Goal: Transaction & Acquisition: Purchase product/service

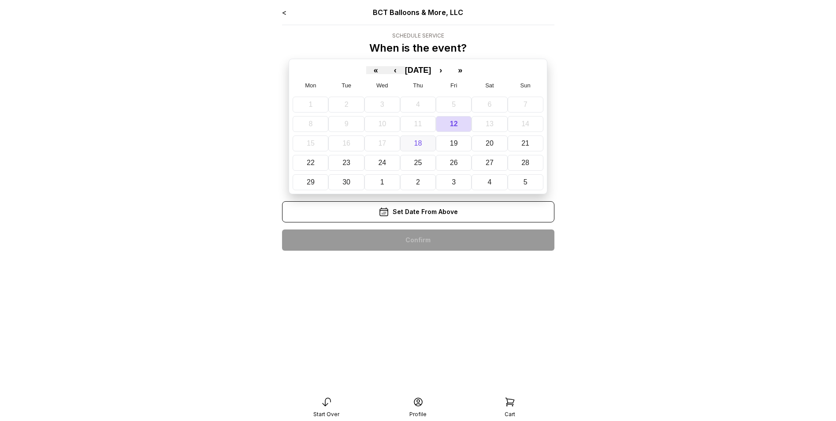
click at [417, 146] on abbr "18" at bounding box center [418, 142] width 8 height 7
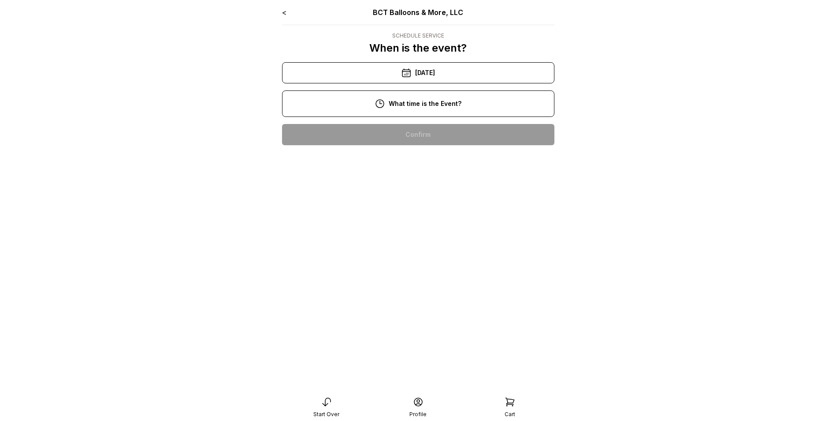
click at [430, 163] on div "11:00 am" at bounding box center [418, 162] width 258 height 21
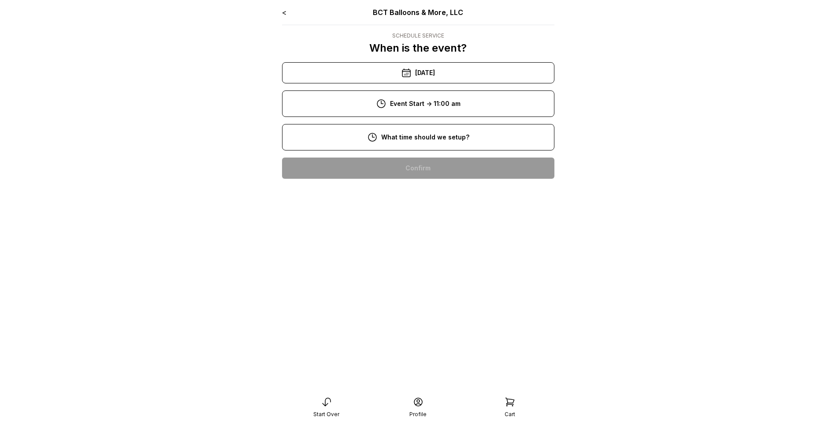
click at [424, 164] on div "8:00 am" at bounding box center [418, 167] width 258 height 21
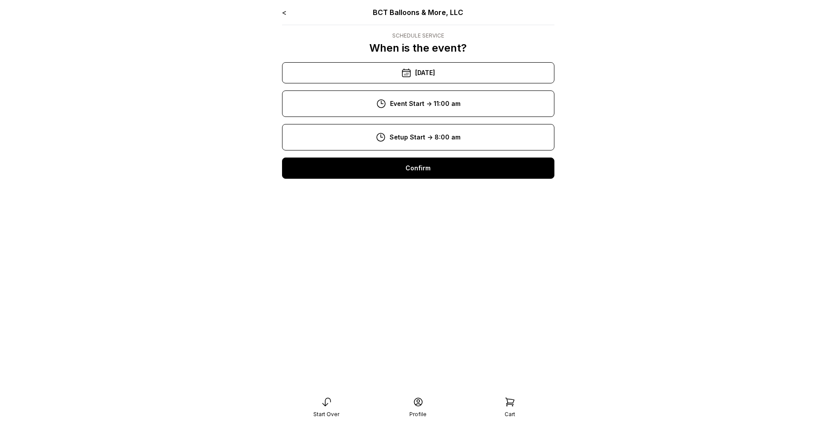
click at [424, 164] on div "Confirm" at bounding box center [418, 167] width 272 height 21
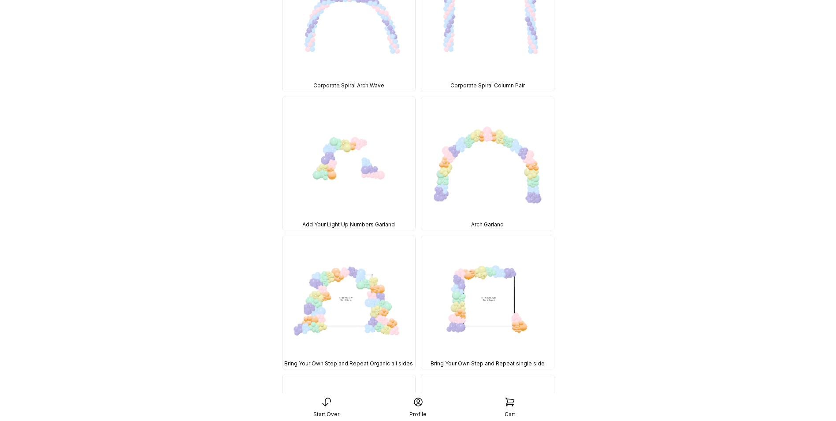
scroll to position [6139, 0]
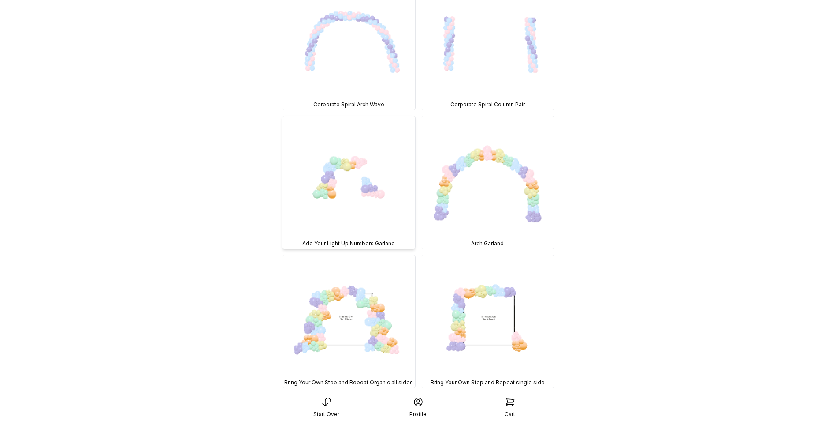
click at [327, 187] on img at bounding box center [349, 182] width 133 height 133
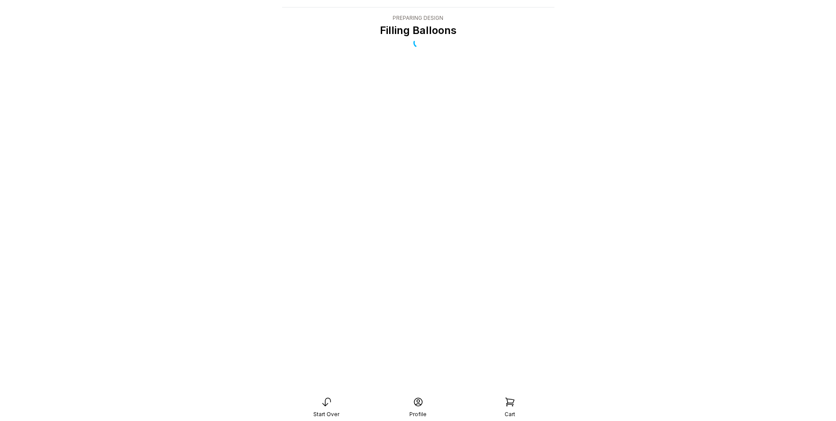
scroll to position [18, 0]
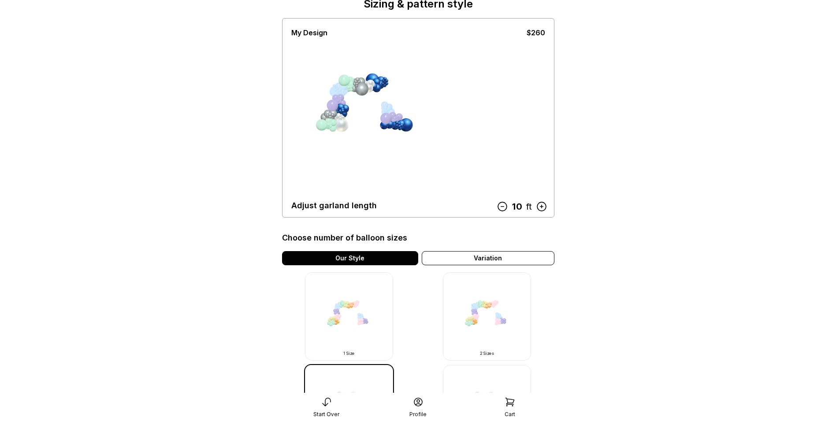
scroll to position [132, 0]
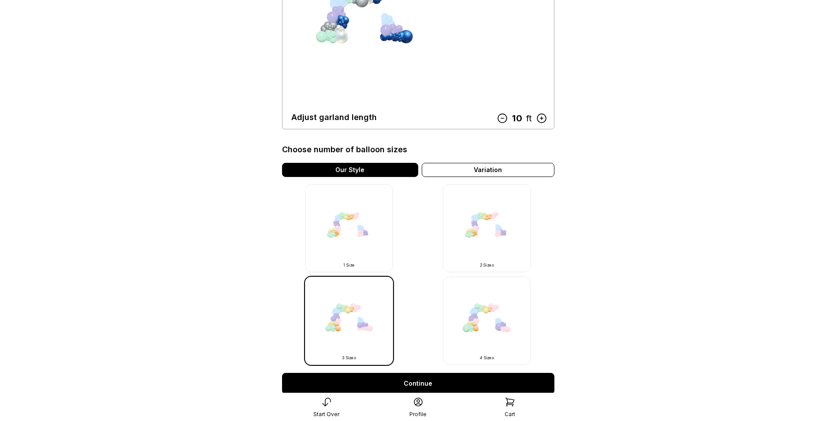
click at [396, 387] on link "Continue" at bounding box center [418, 382] width 272 height 21
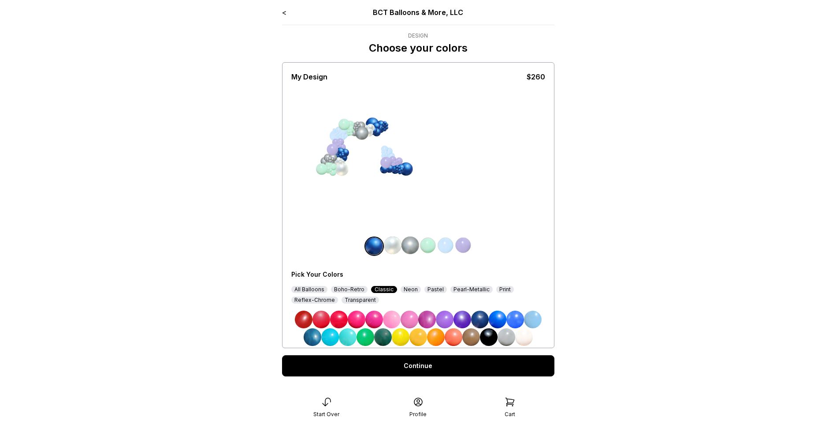
click at [429, 243] on img at bounding box center [428, 245] width 18 height 18
click at [327, 302] on div "Reflex-Chrome" at bounding box center [314, 299] width 47 height 7
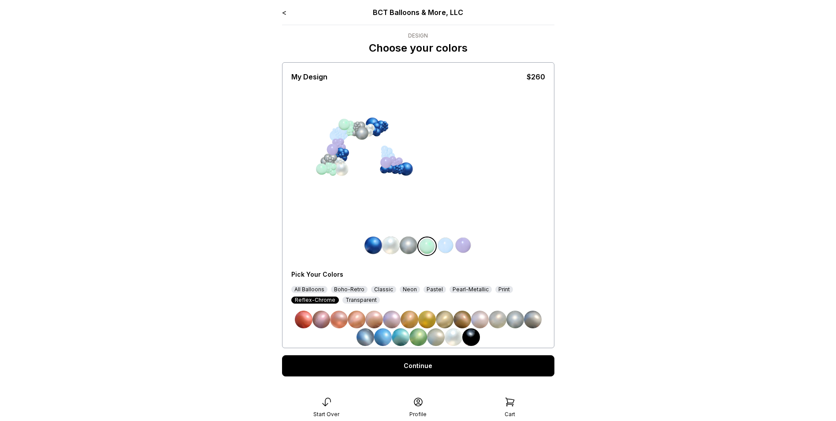
click at [465, 243] on img at bounding box center [463, 245] width 18 height 18
click at [517, 317] on img at bounding box center [515, 319] width 18 height 18
click at [441, 239] on img at bounding box center [444, 245] width 18 height 18
click at [451, 334] on img at bounding box center [454, 337] width 18 height 18
click at [423, 242] on img at bounding box center [426, 245] width 18 height 18
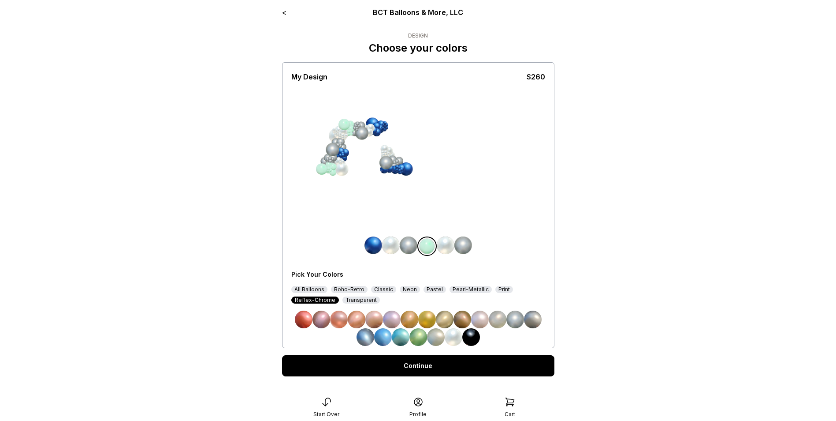
click at [466, 287] on div "Pearl-Metallic" at bounding box center [471, 289] width 42 height 7
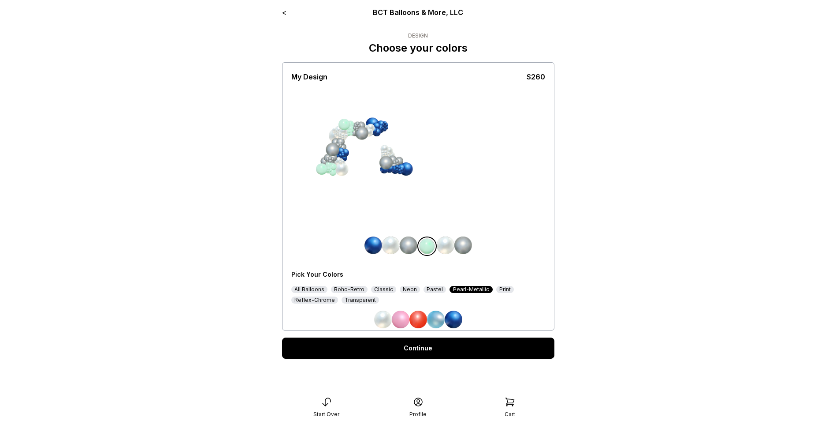
click at [460, 315] on img at bounding box center [454, 319] width 18 height 18
click at [431, 345] on link "Continue" at bounding box center [418, 347] width 272 height 21
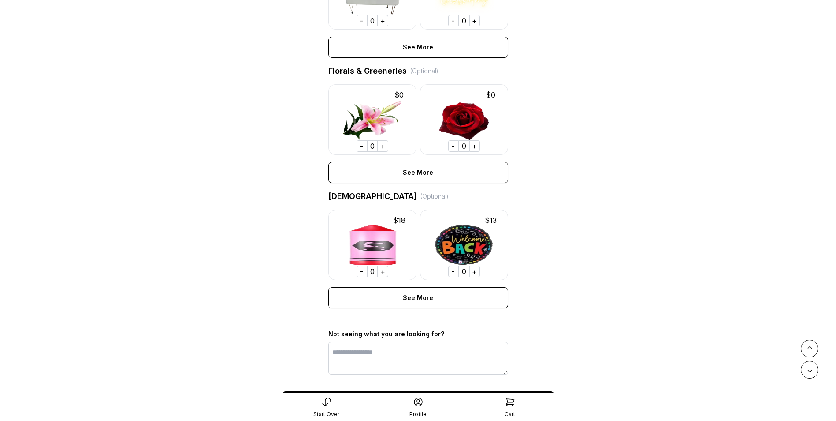
scroll to position [572, 0]
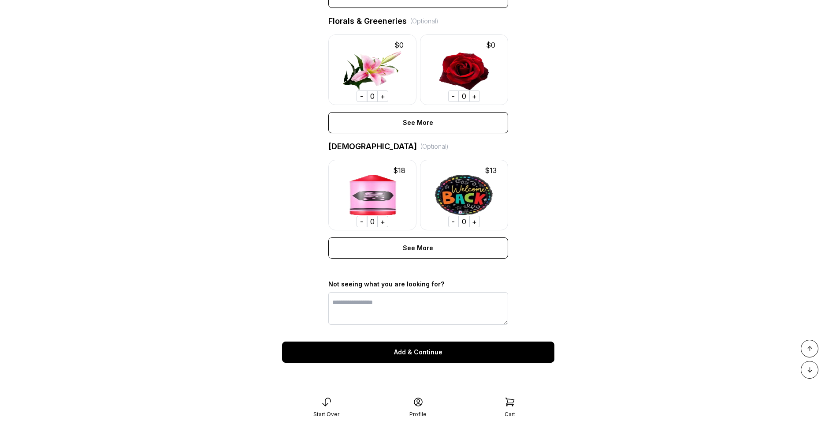
click at [410, 349] on div "Add & Continue" at bounding box center [418, 351] width 272 height 21
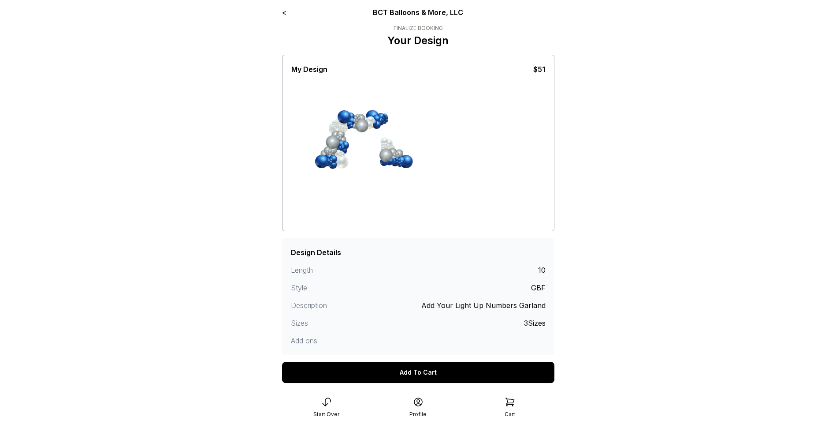
click at [284, 11] on link "<" at bounding box center [284, 12] width 4 height 9
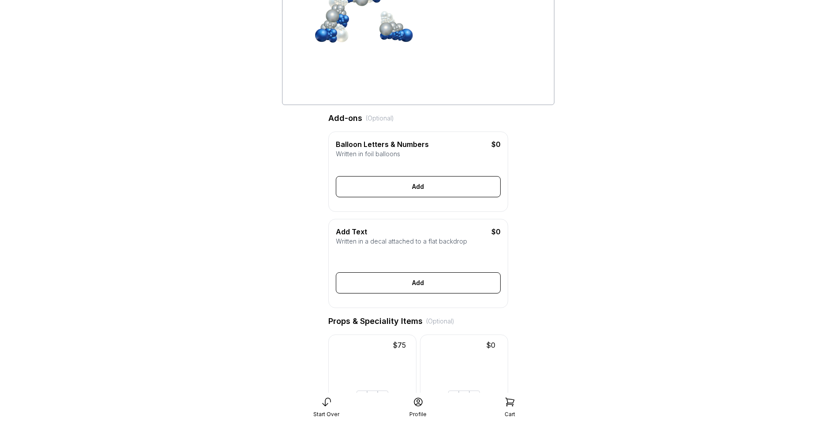
scroll to position [176, 0]
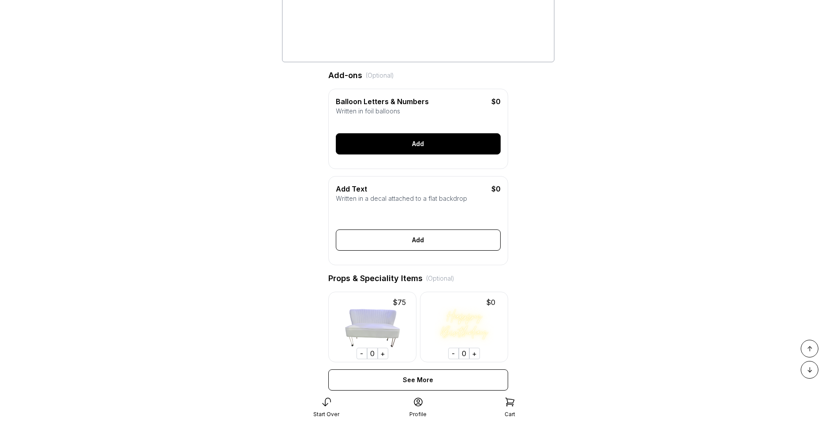
click at [395, 154] on div "Add" at bounding box center [418, 143] width 165 height 21
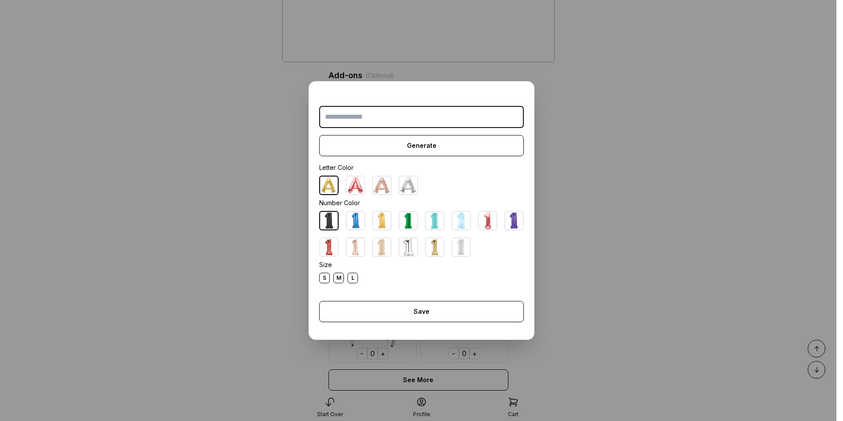
click at [403, 188] on img at bounding box center [408, 185] width 18 height 18
click at [384, 117] on input "text" at bounding box center [421, 117] width 205 height 22
type input "***"
click at [320, 278] on div "S" at bounding box center [324, 277] width 11 height 11
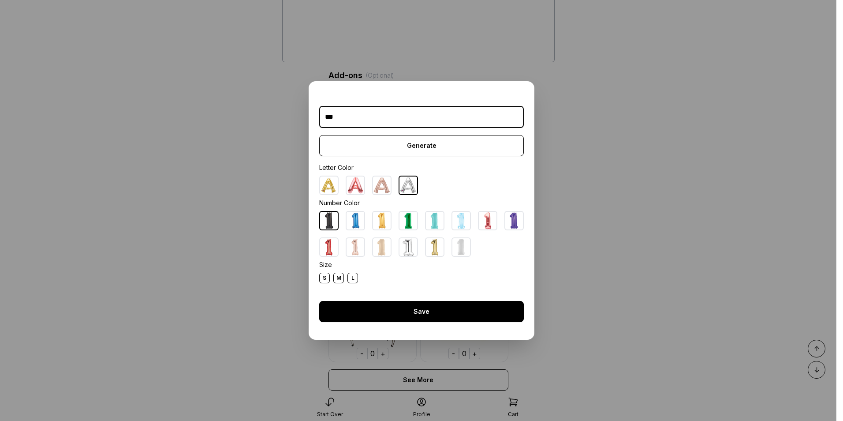
click at [370, 301] on div "Save" at bounding box center [421, 311] width 205 height 21
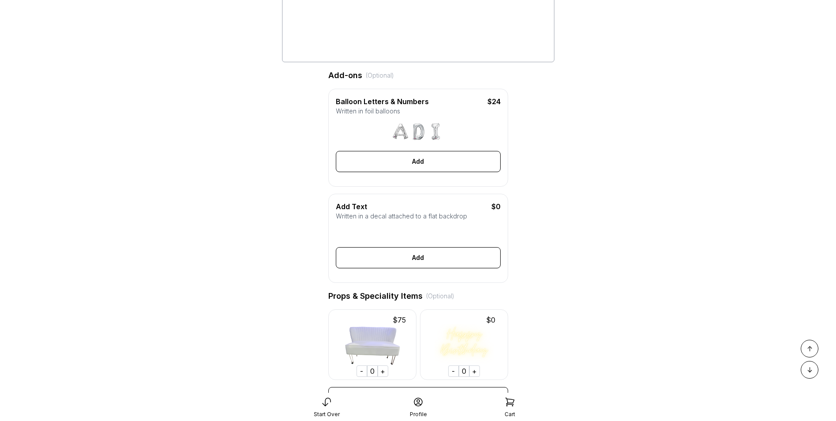
scroll to position [0, 0]
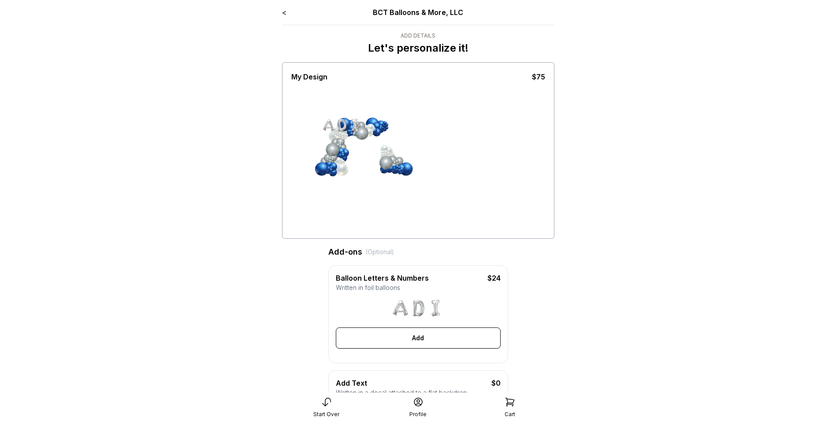
click at [284, 13] on link "<" at bounding box center [284, 12] width 4 height 9
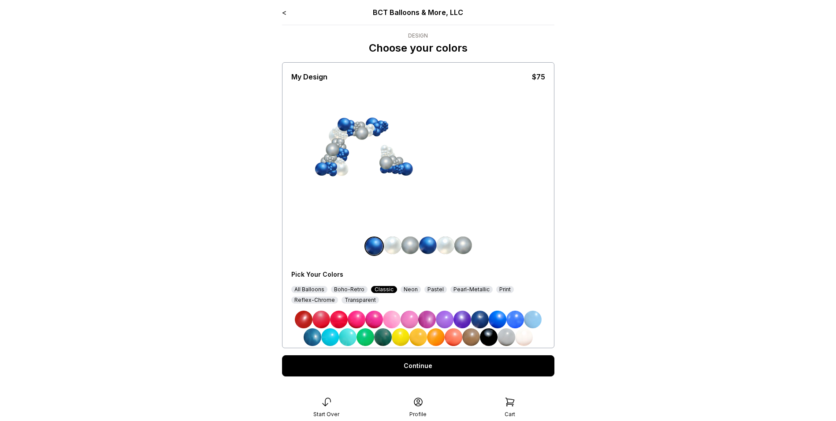
click at [285, 14] on link "<" at bounding box center [284, 12] width 4 height 9
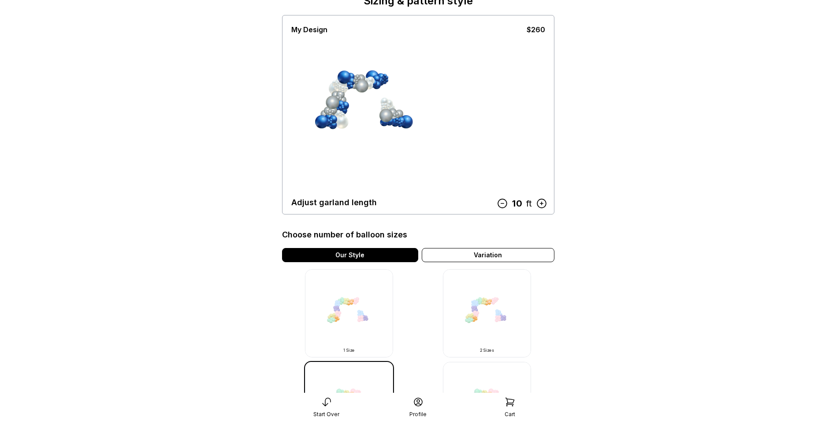
scroll to position [132, 0]
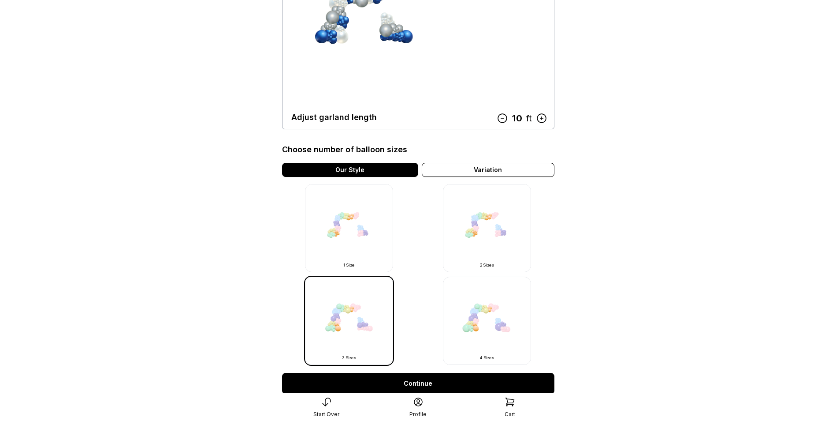
click at [490, 221] on img at bounding box center [487, 228] width 88 height 88
click at [495, 216] on img at bounding box center [487, 228] width 88 height 88
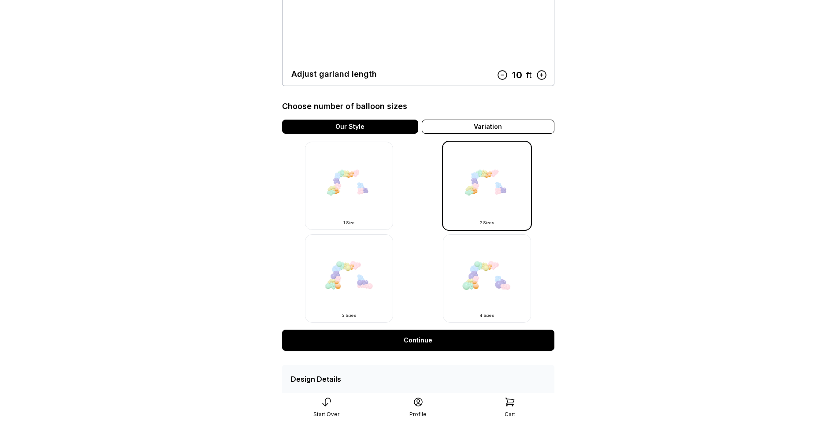
scroll to position [216, 0]
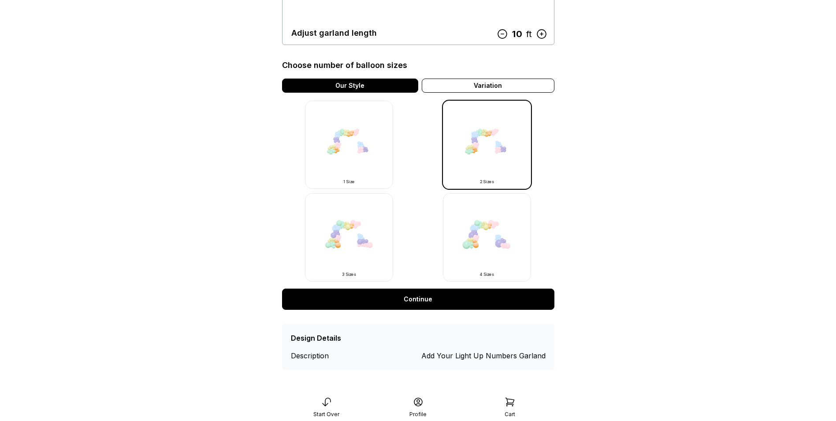
click at [423, 305] on link "Continue" at bounding box center [418, 298] width 272 height 21
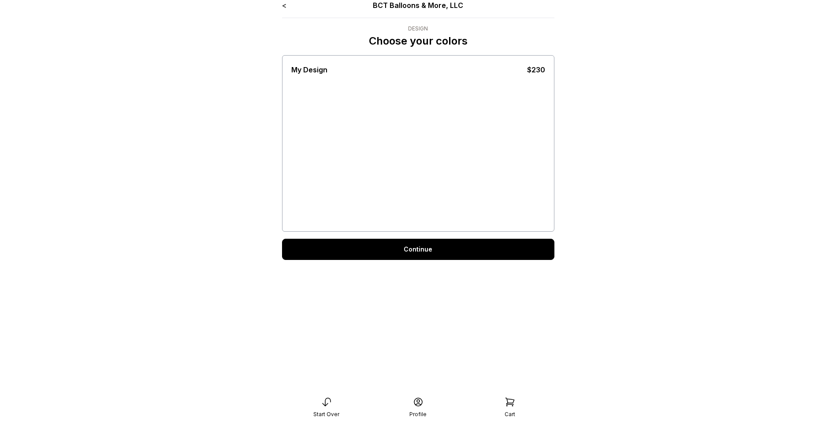
scroll to position [18, 0]
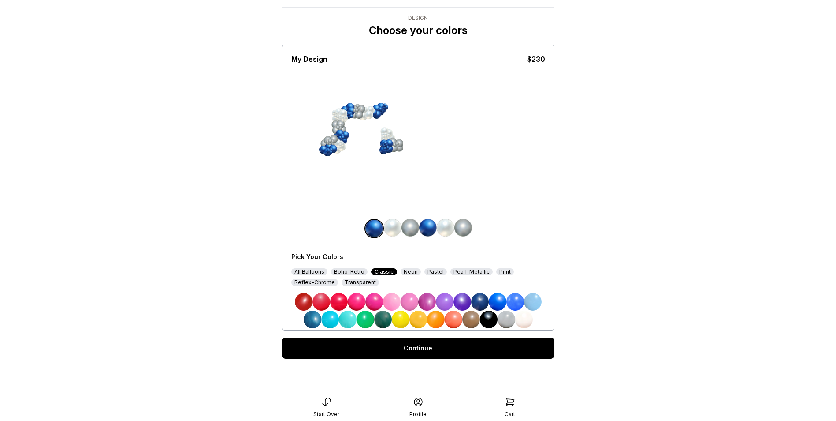
click at [413, 348] on link "Continue" at bounding box center [418, 347] width 272 height 21
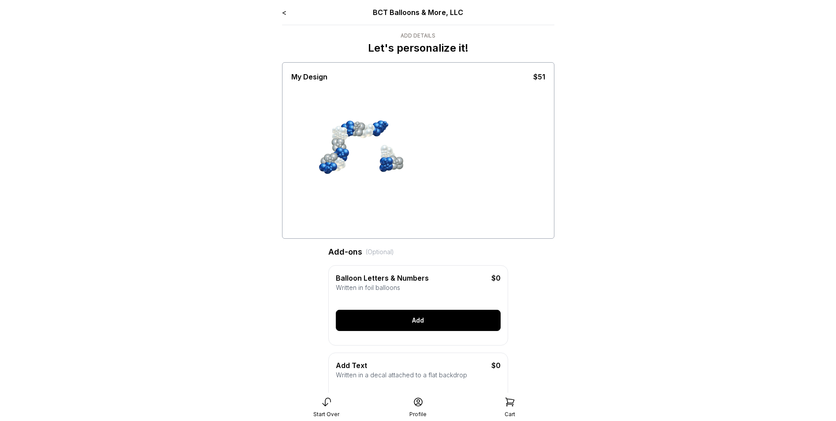
click at [411, 328] on div "Add" at bounding box center [418, 319] width 165 height 21
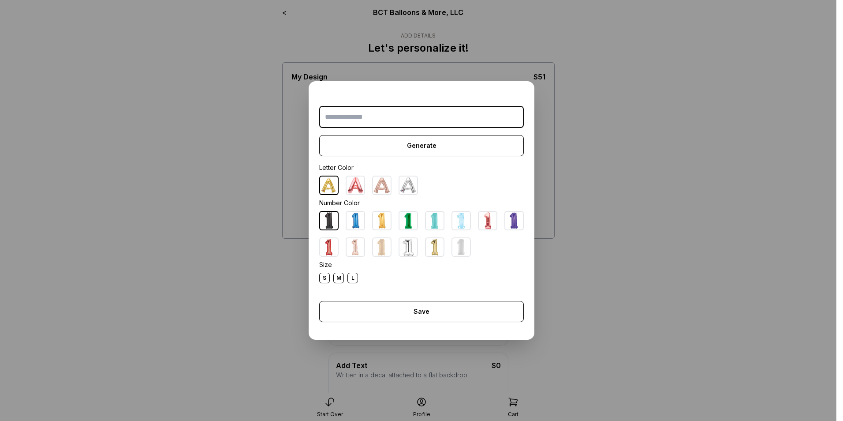
click at [404, 185] on img at bounding box center [408, 185] width 18 height 18
click at [396, 115] on input "text" at bounding box center [421, 117] width 205 height 22
type input "***"
click at [320, 276] on div "S" at bounding box center [324, 277] width 11 height 11
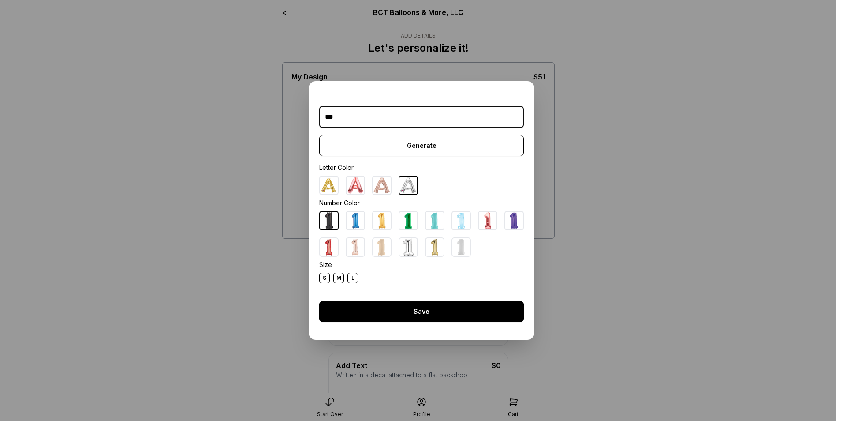
click at [404, 314] on div "Save" at bounding box center [421, 311] width 205 height 21
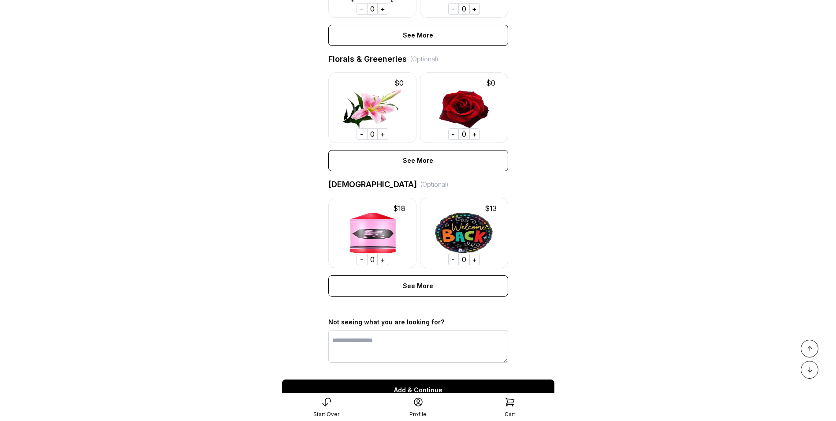
scroll to position [589, 0]
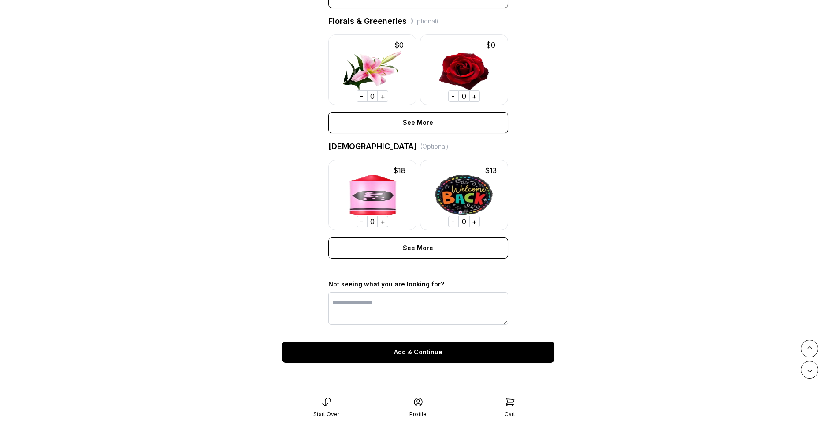
click at [441, 357] on div "Add & Continue" at bounding box center [418, 351] width 272 height 21
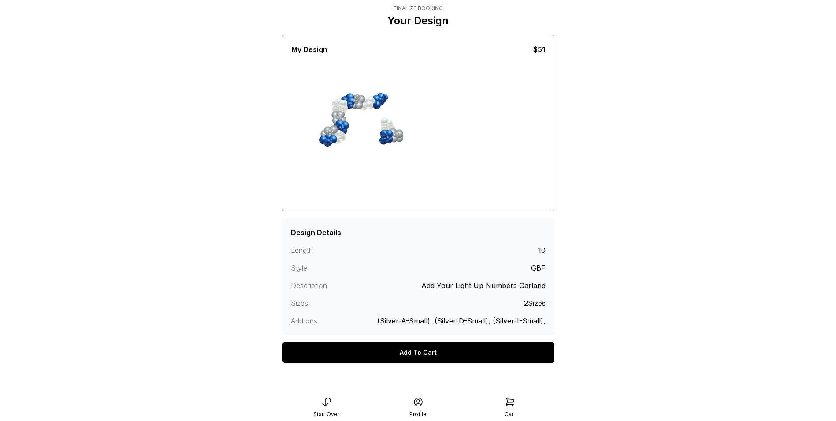
scroll to position [31, 0]
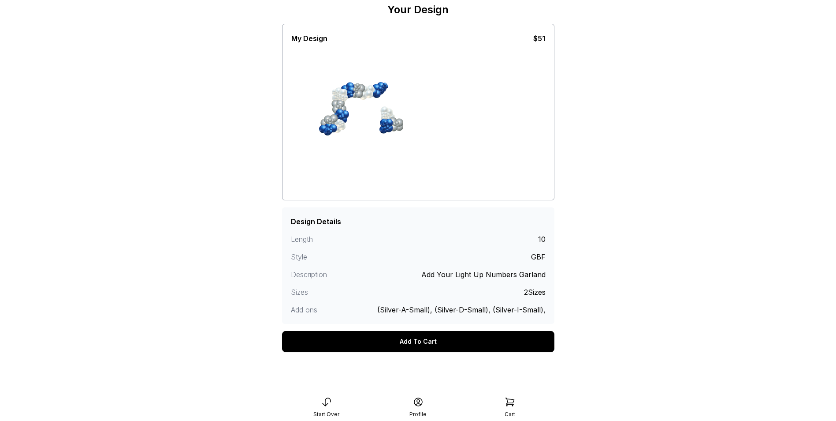
click at [422, 339] on div "Add To Cart" at bounding box center [418, 341] width 272 height 21
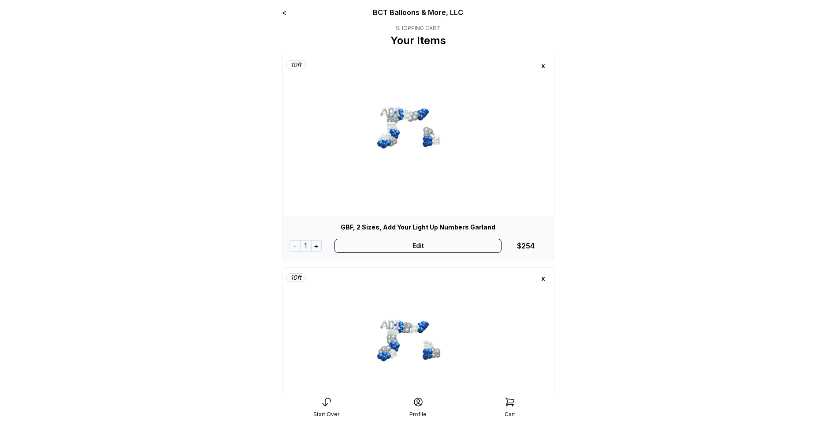
click at [544, 278] on div "x" at bounding box center [543, 278] width 14 height 14
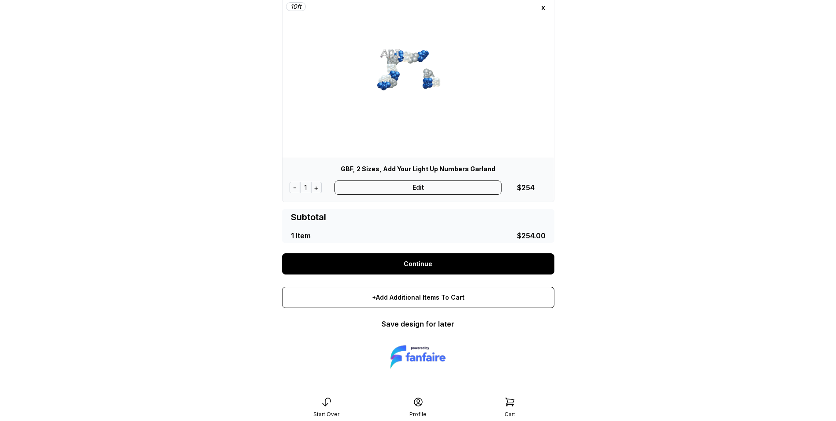
scroll to position [59, 0]
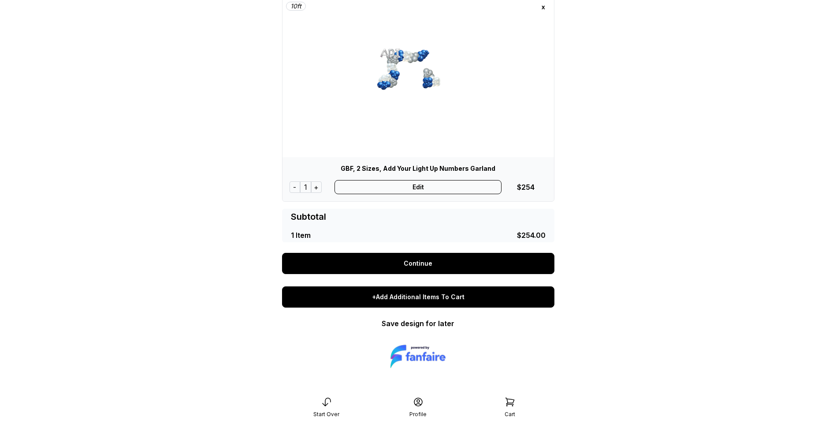
click at [428, 298] on div "+Add Additional Items To Cart" at bounding box center [418, 296] width 272 height 21
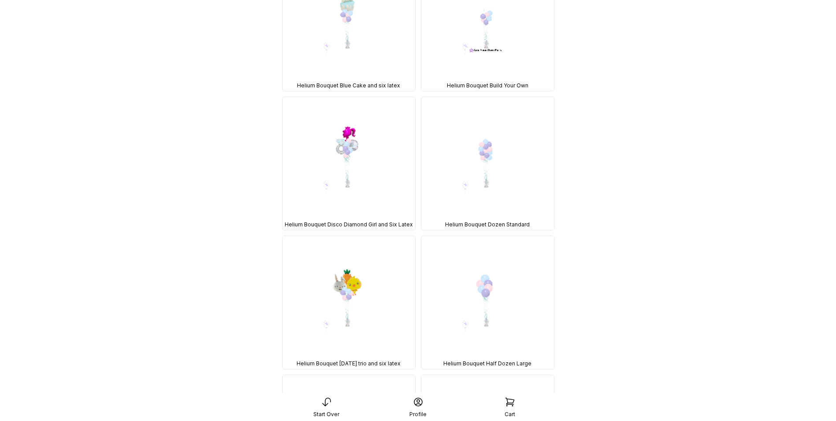
scroll to position [8550, 0]
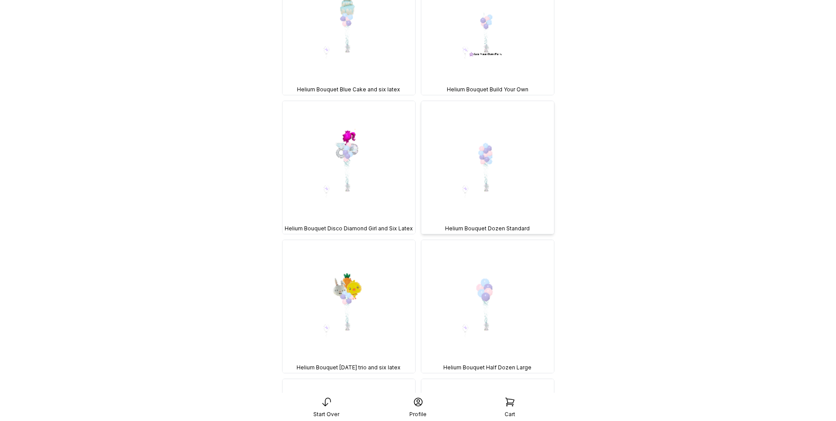
click at [469, 200] on img at bounding box center [487, 167] width 133 height 133
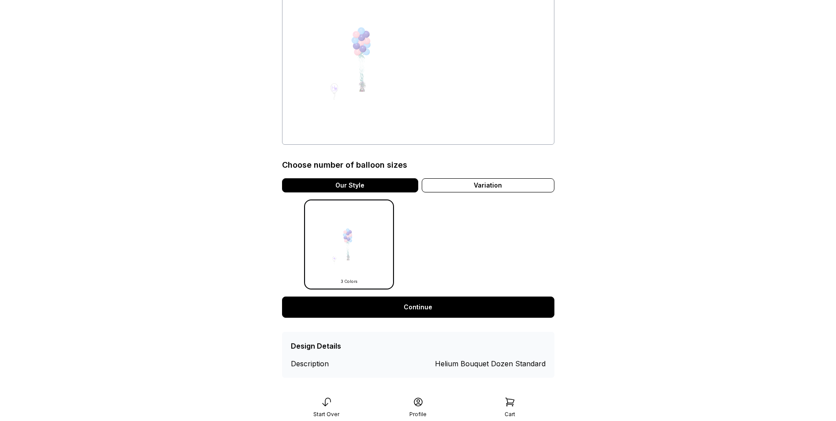
scroll to position [102, 0]
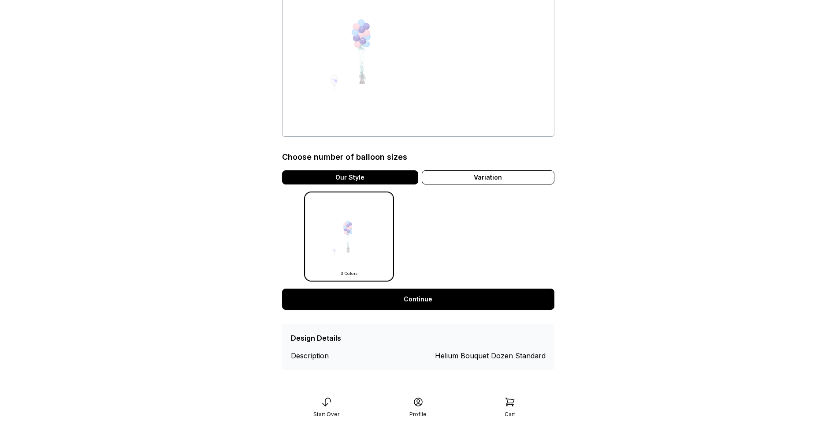
click at [440, 299] on link "Continue" at bounding box center [418, 298] width 272 height 21
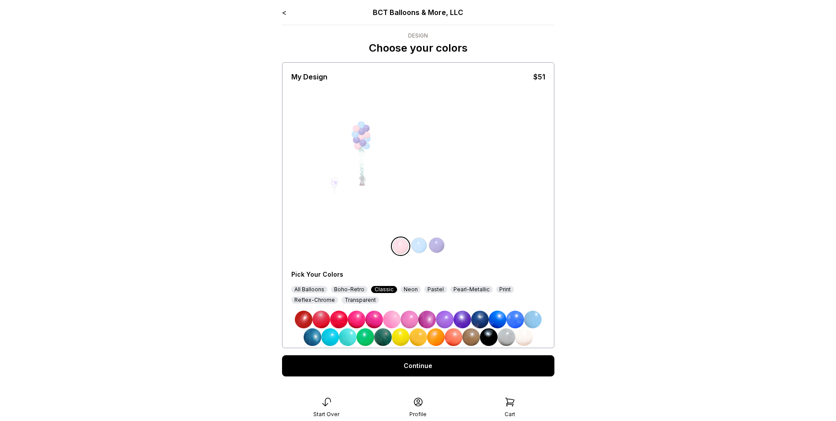
click at [326, 301] on div "Reflex-Chrome" at bounding box center [314, 299] width 47 height 7
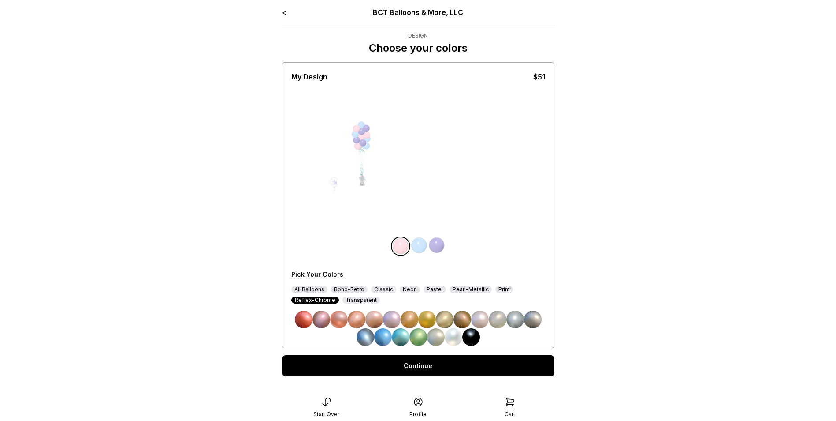
click at [417, 243] on img at bounding box center [419, 245] width 18 height 18
click at [514, 321] on img at bounding box center [515, 319] width 18 height 18
click at [439, 248] on img at bounding box center [437, 245] width 18 height 18
click at [452, 339] on img at bounding box center [454, 337] width 18 height 18
click at [468, 290] on div "Pearl-Metallic" at bounding box center [471, 289] width 42 height 7
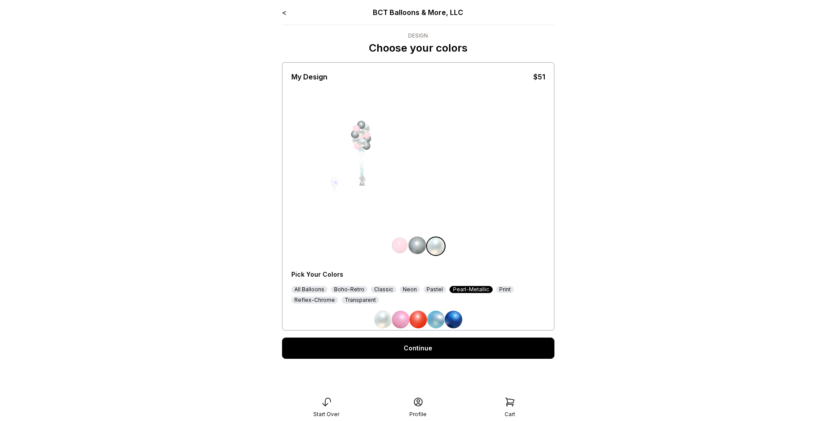
click at [456, 316] on img at bounding box center [454, 319] width 18 height 18
click at [403, 251] on img at bounding box center [400, 245] width 18 height 18
click at [384, 317] on img at bounding box center [383, 319] width 18 height 18
click at [420, 351] on link "Continue" at bounding box center [418, 347] width 272 height 21
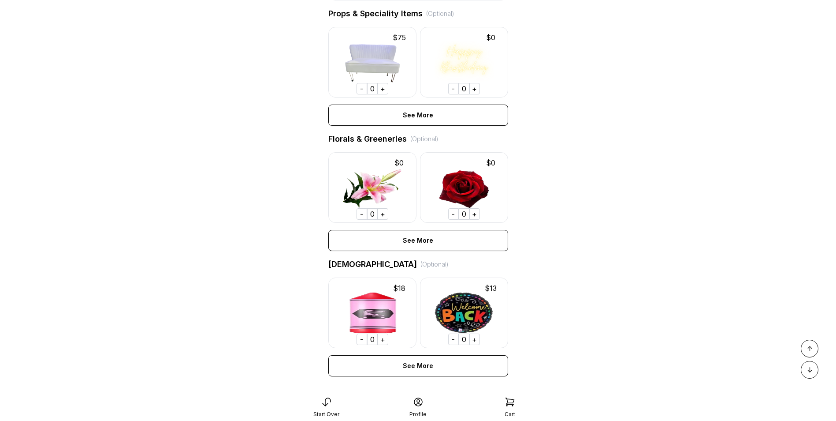
scroll to position [572, 0]
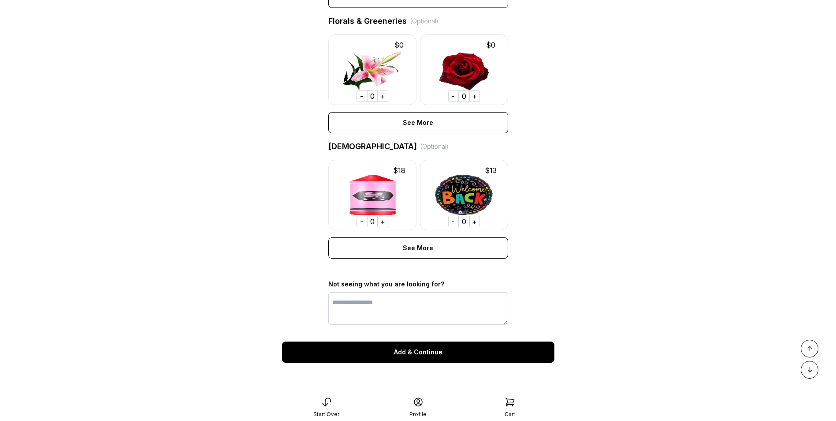
click at [446, 353] on div "Add & Continue" at bounding box center [418, 351] width 272 height 21
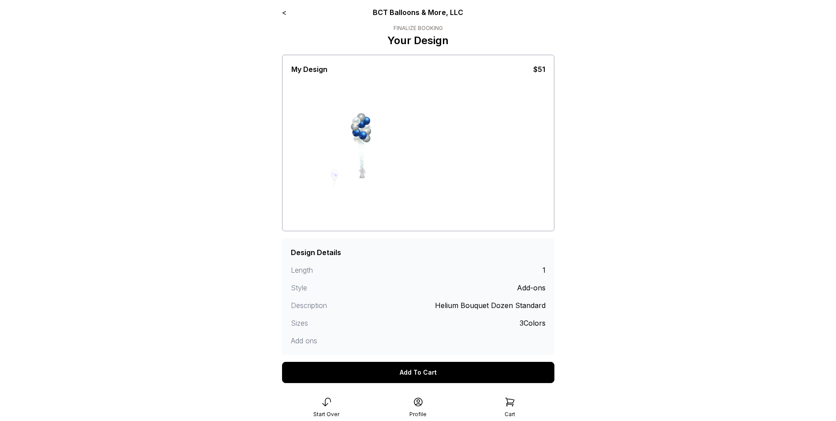
click at [407, 370] on div "Add To Cart" at bounding box center [418, 371] width 272 height 21
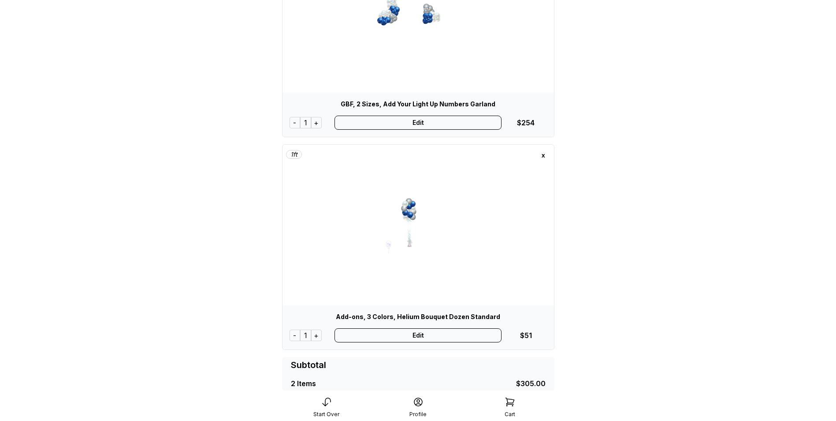
scroll to position [132, 0]
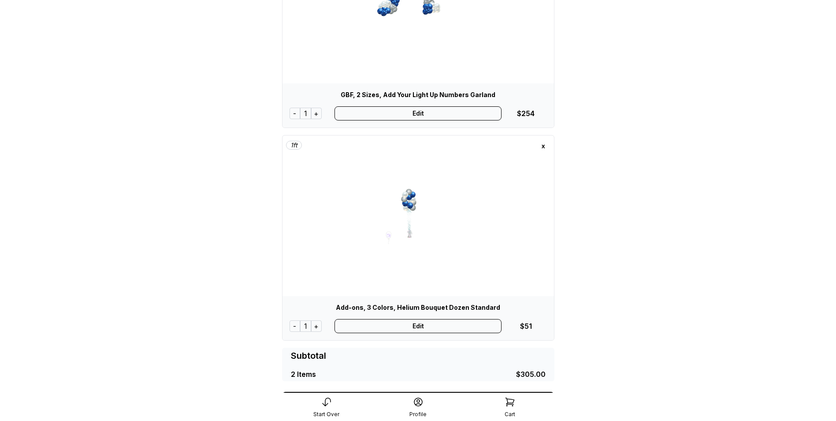
click at [318, 326] on div "+" at bounding box center [316, 325] width 11 height 11
click at [318, 326] on div "+" at bounding box center [317, 325] width 11 height 11
click at [318, 326] on div "+" at bounding box center [318, 325] width 11 height 11
click at [318, 326] on div "+" at bounding box center [317, 325] width 11 height 11
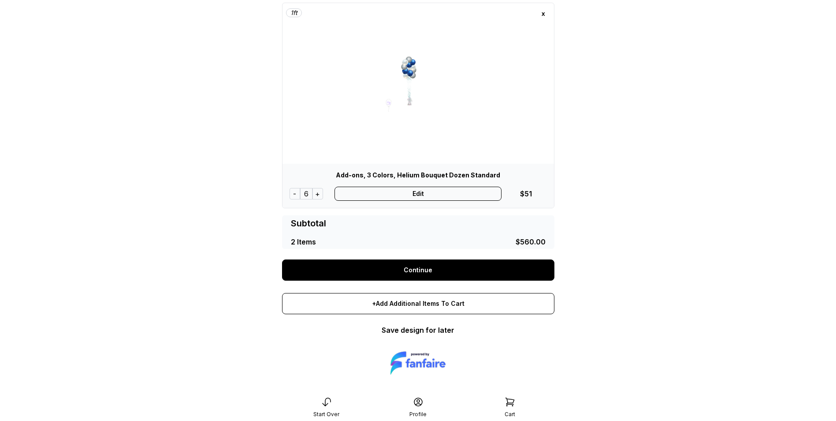
scroll to position [271, 0]
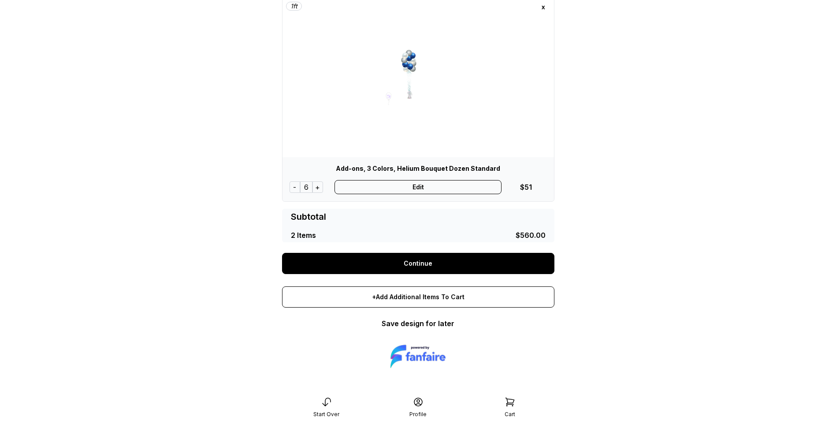
click at [402, 266] on link "Continue" at bounding box center [418, 263] width 272 height 21
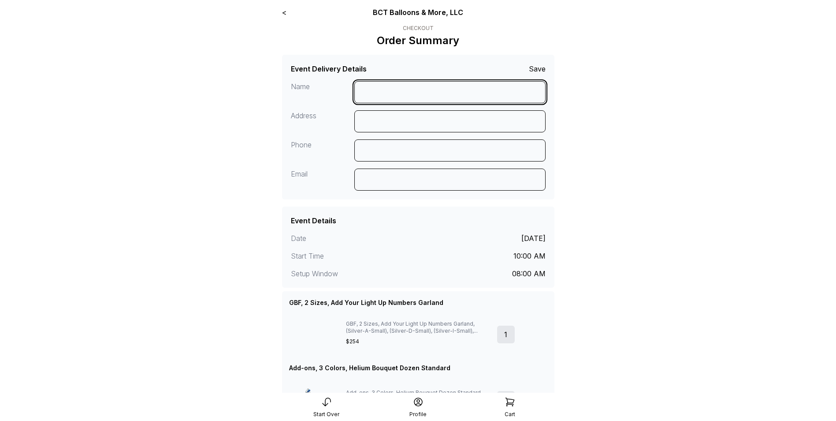
click at [395, 86] on input at bounding box center [449, 92] width 191 height 22
type input "**********"
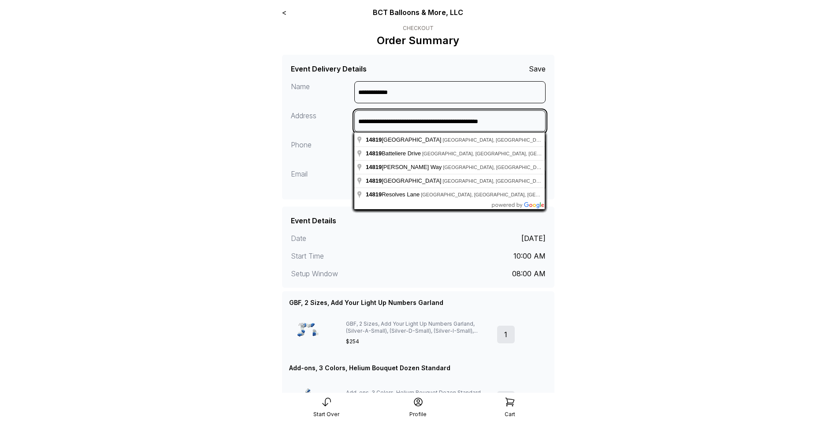
click at [445, 121] on input "**********" at bounding box center [449, 121] width 191 height 22
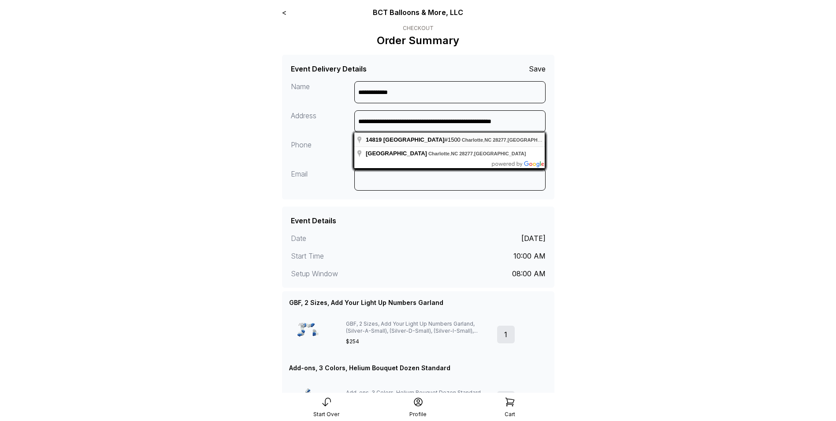
type input "**********"
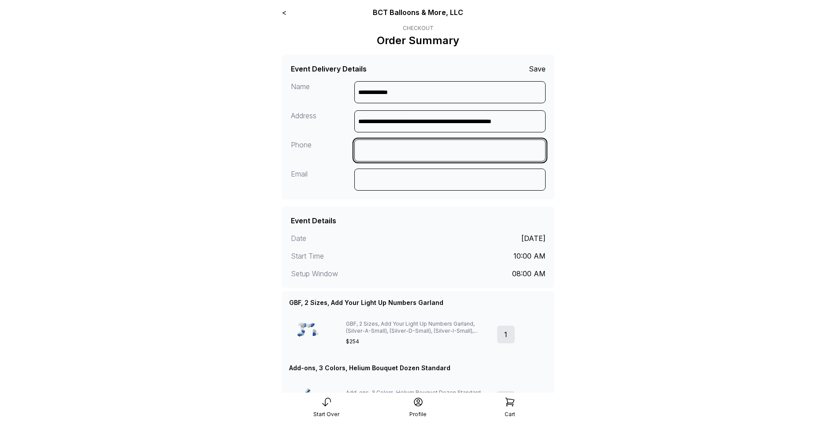
click at [401, 150] on input at bounding box center [449, 150] width 191 height 22
type input "**********"
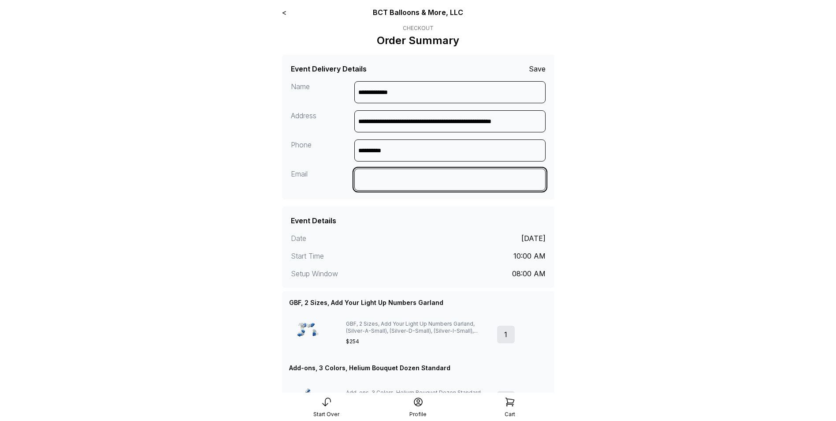
click at [390, 188] on input at bounding box center [449, 179] width 191 height 22
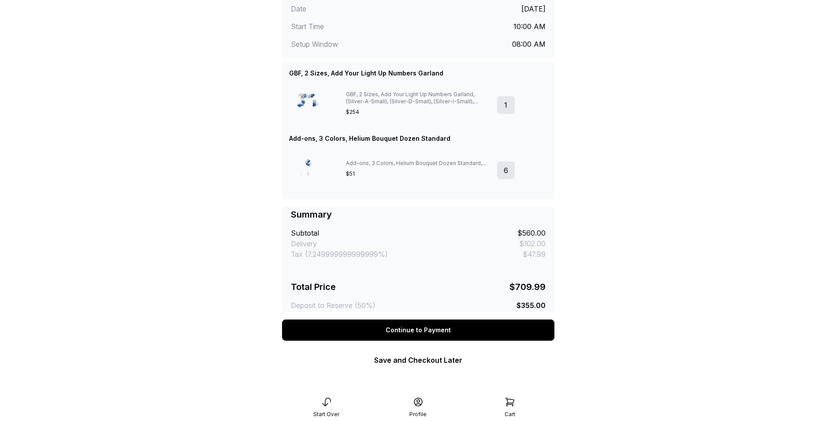
scroll to position [232, 0]
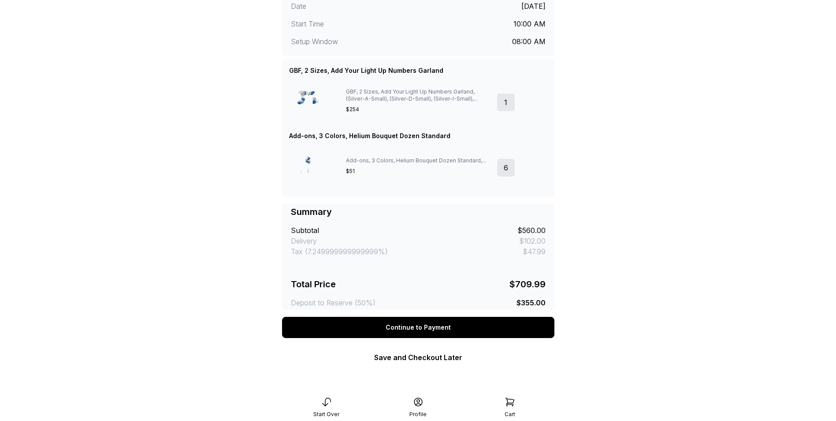
type input "**********"
click at [424, 325] on div "Continue to Payment" at bounding box center [418, 327] width 272 height 21
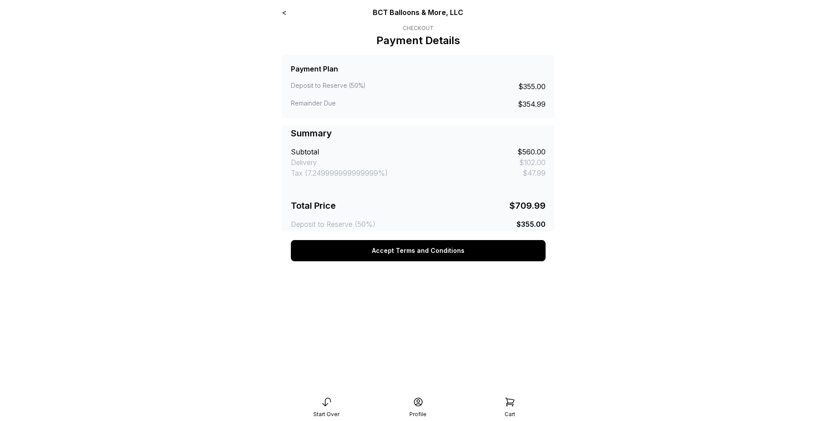
click at [431, 248] on button "Accept Terms and Conditions" at bounding box center [418, 250] width 255 height 21
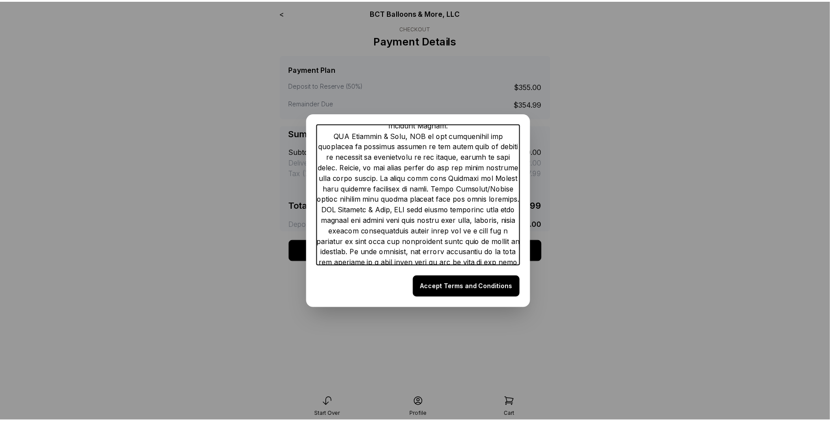
scroll to position [1904, 0]
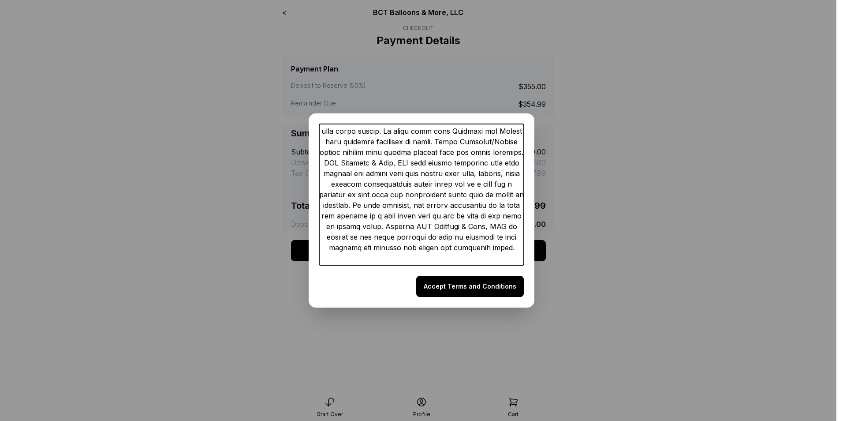
click at [471, 282] on button "Accept Terms and Conditions" at bounding box center [470, 286] width 108 height 21
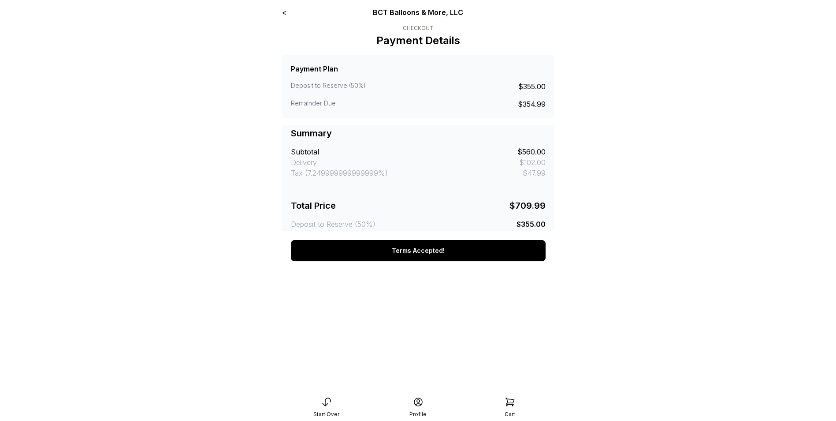
scroll to position [75, 0]
